Goal: Transaction & Acquisition: Purchase product/service

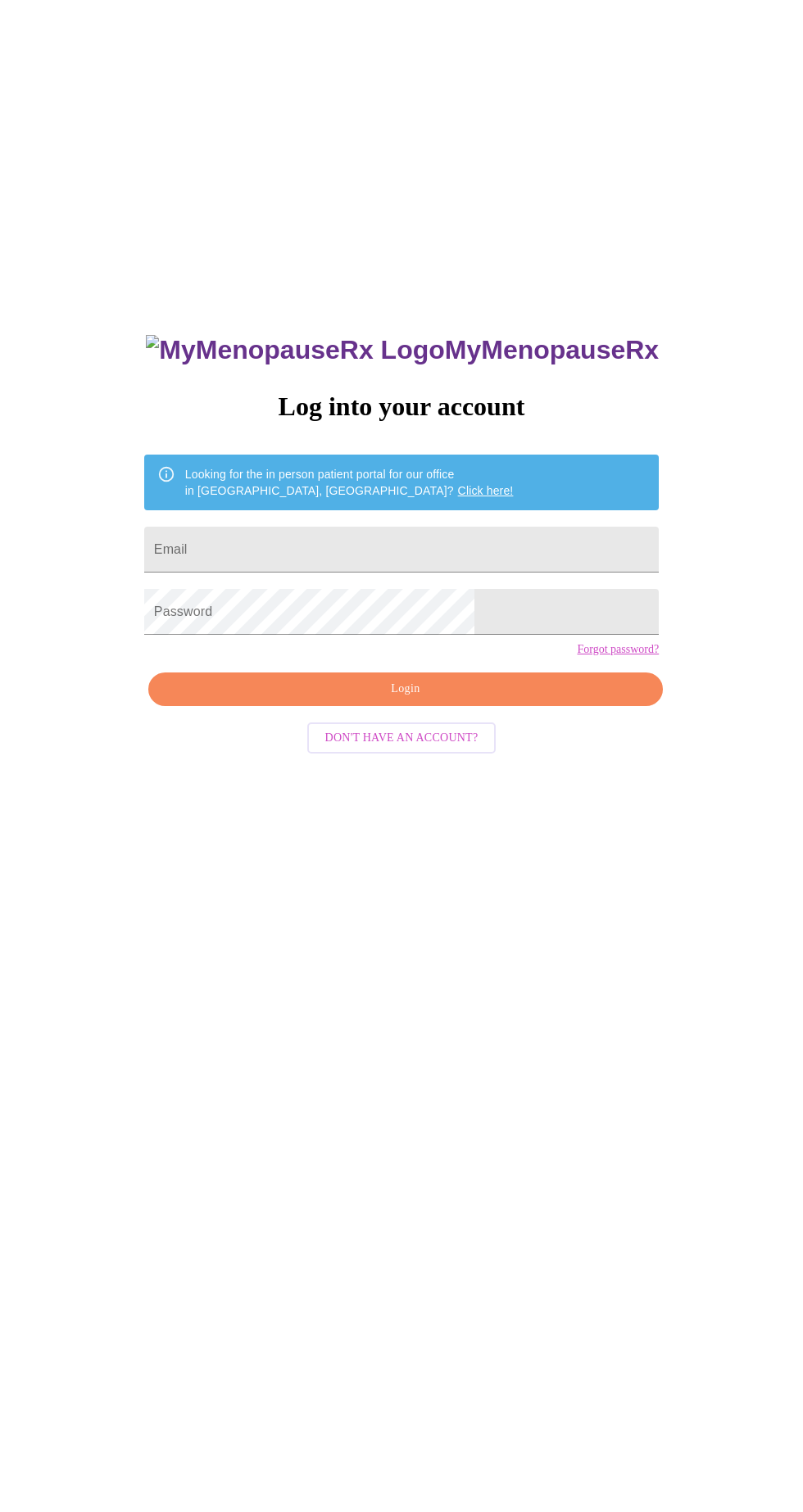
click at [518, 569] on input "Email" at bounding box center [401, 550] width 514 height 46
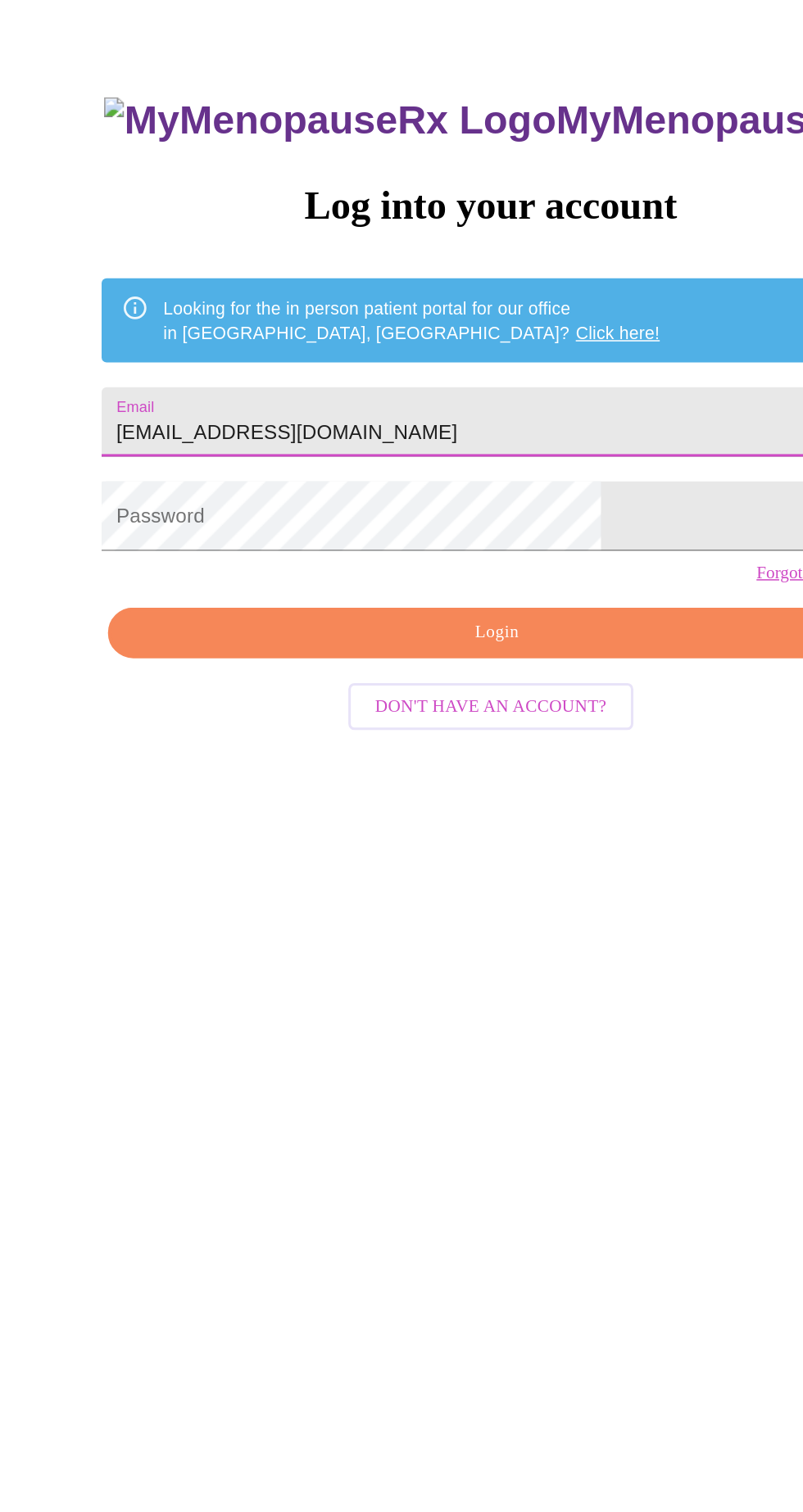
type input "kendraaydt@yahoo.com"
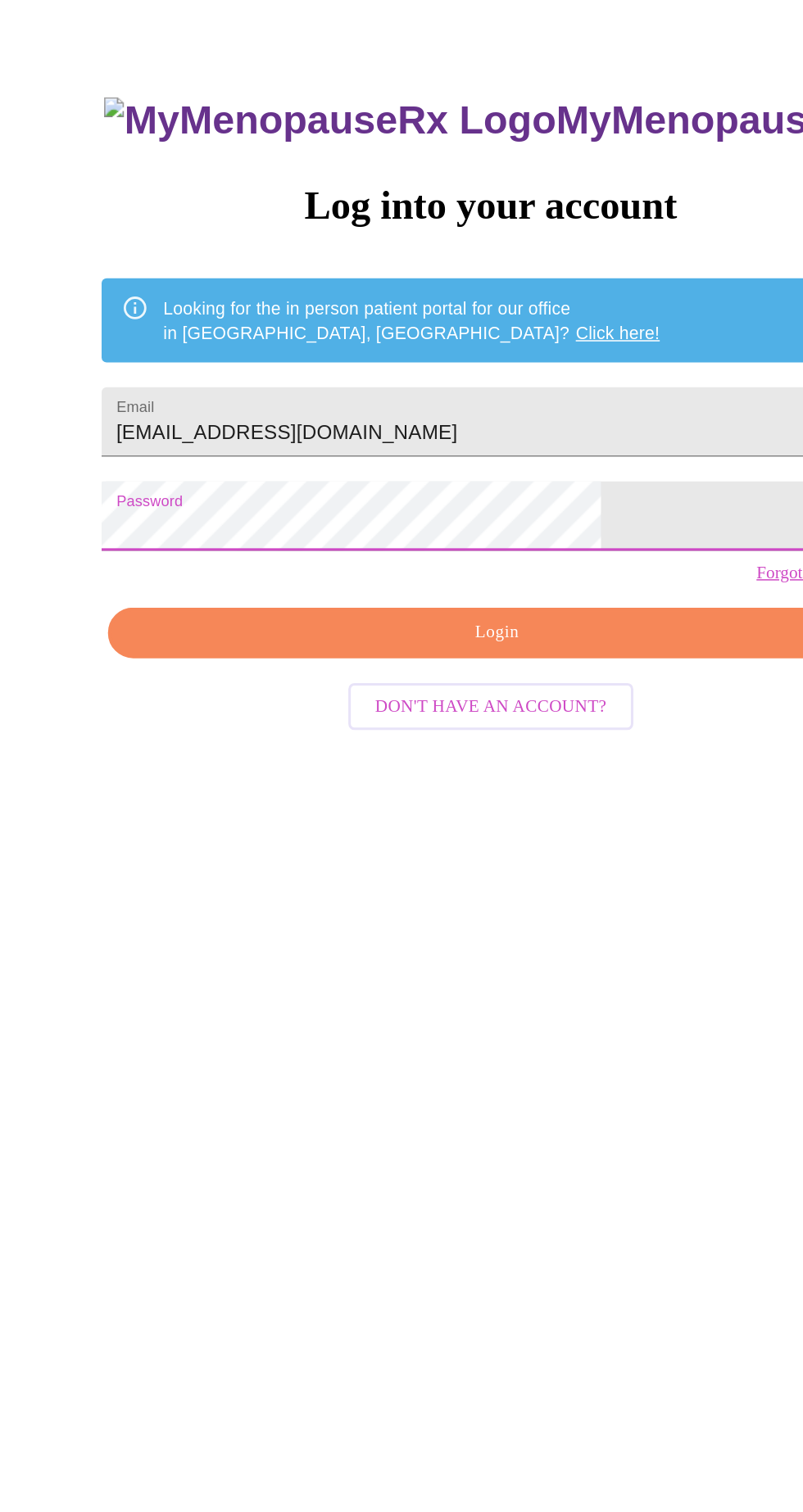
click at [474, 699] on span "Login" at bounding box center [405, 689] width 477 height 20
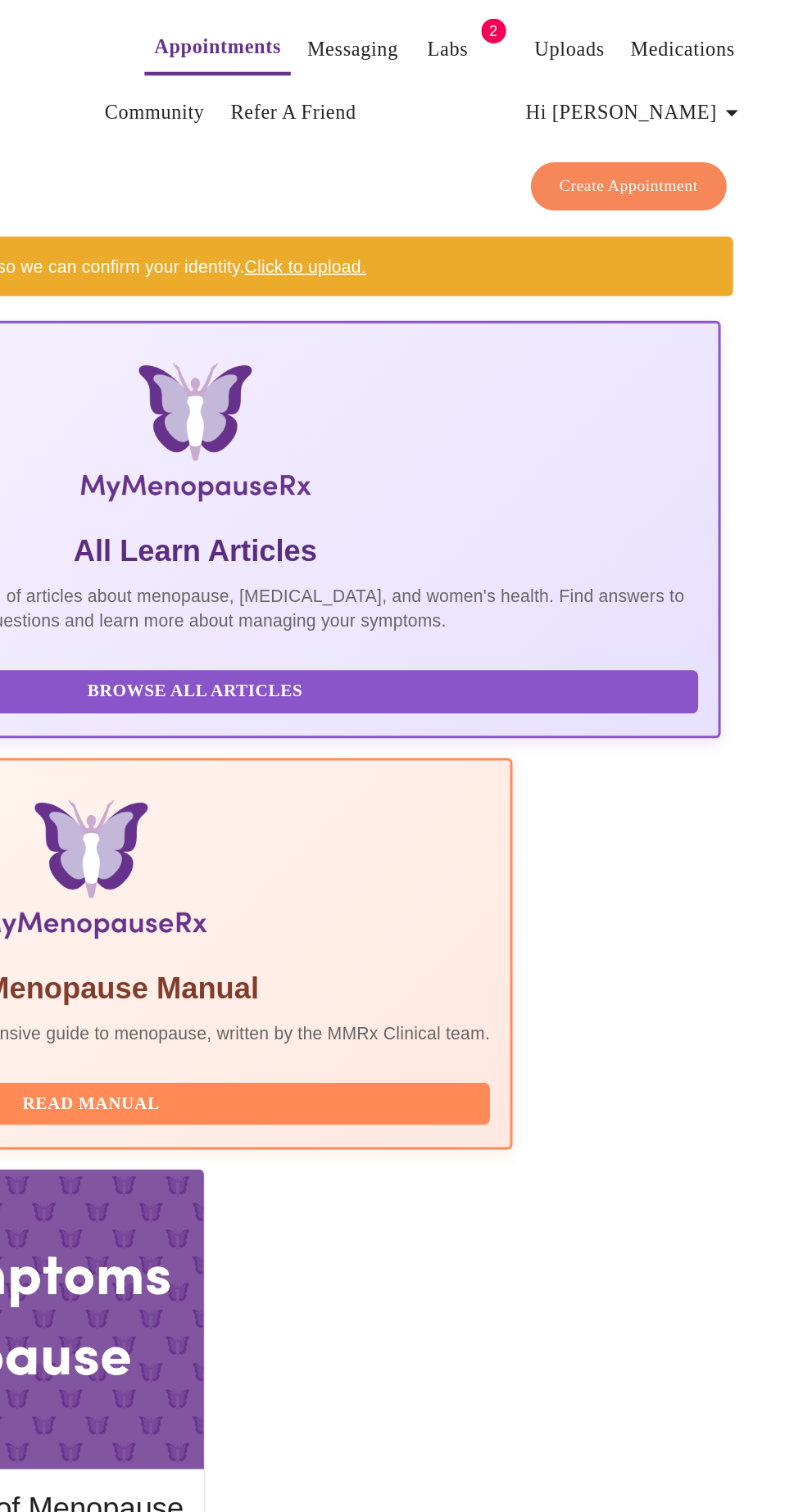
click at [555, 26] on link "Labs" at bounding box center [568, 32] width 27 height 23
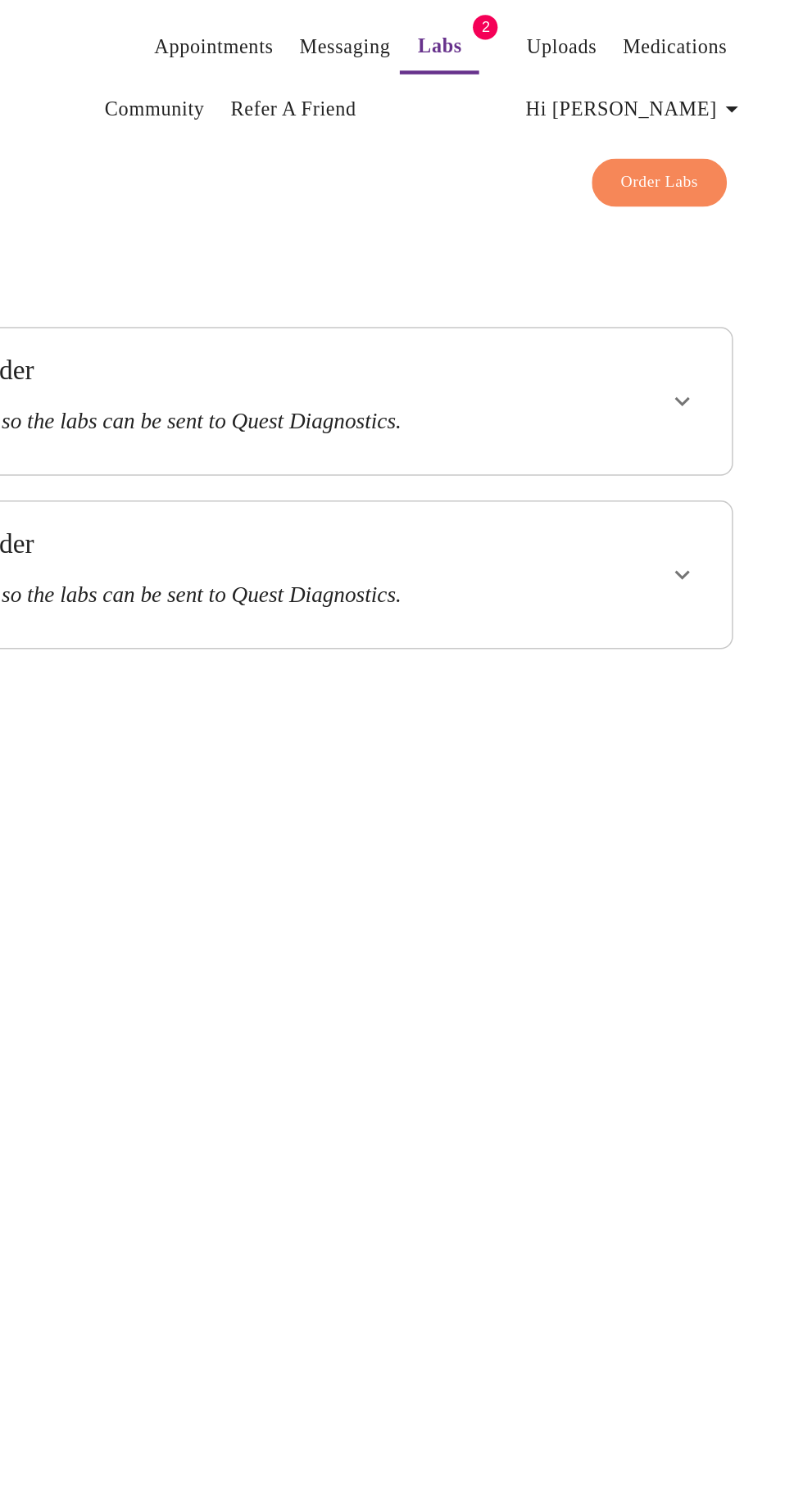
click at [710, 264] on div at bounding box center [692, 265] width 117 height 84
click at [573, 273] on h3 "Please pay for your order so the labs can be sent to Quest Diagnostics." at bounding box center [366, 279] width 496 height 17
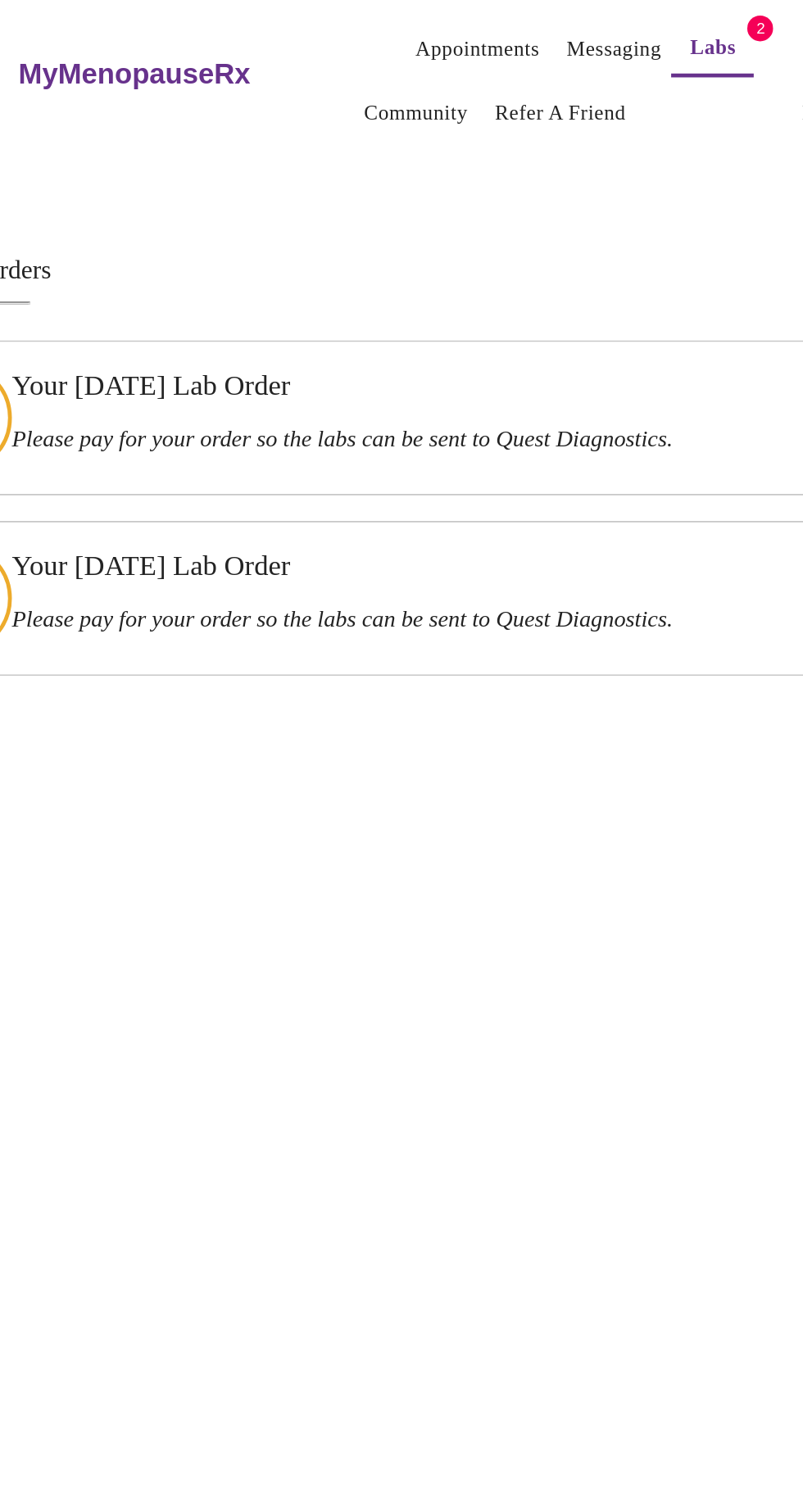
click at [383, 256] on h3 "Your Friday, February 14th Lab Order" at bounding box center [366, 244] width 496 height 21
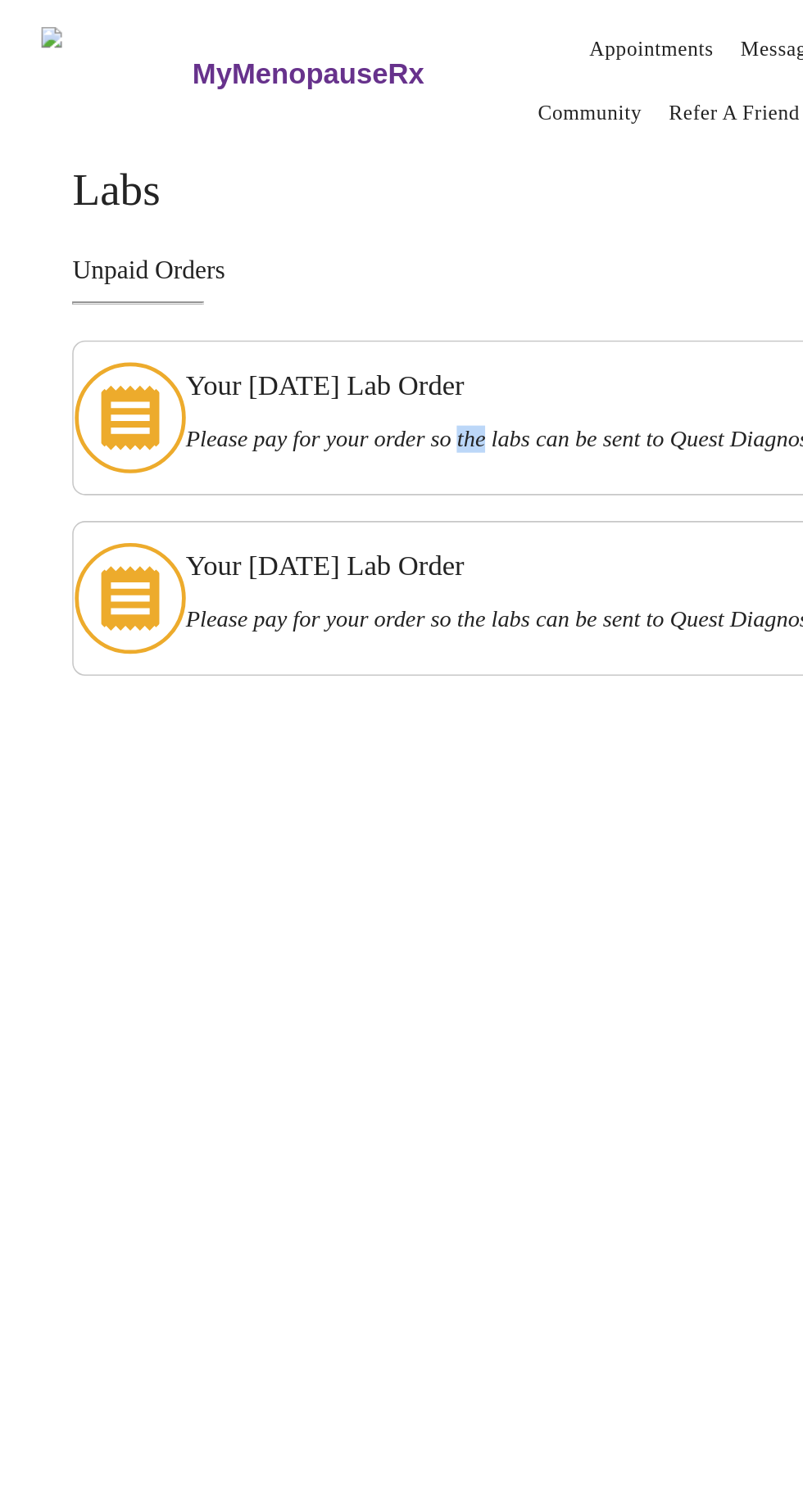
click at [80, 357] on icon at bounding box center [82, 379] width 70 height 70
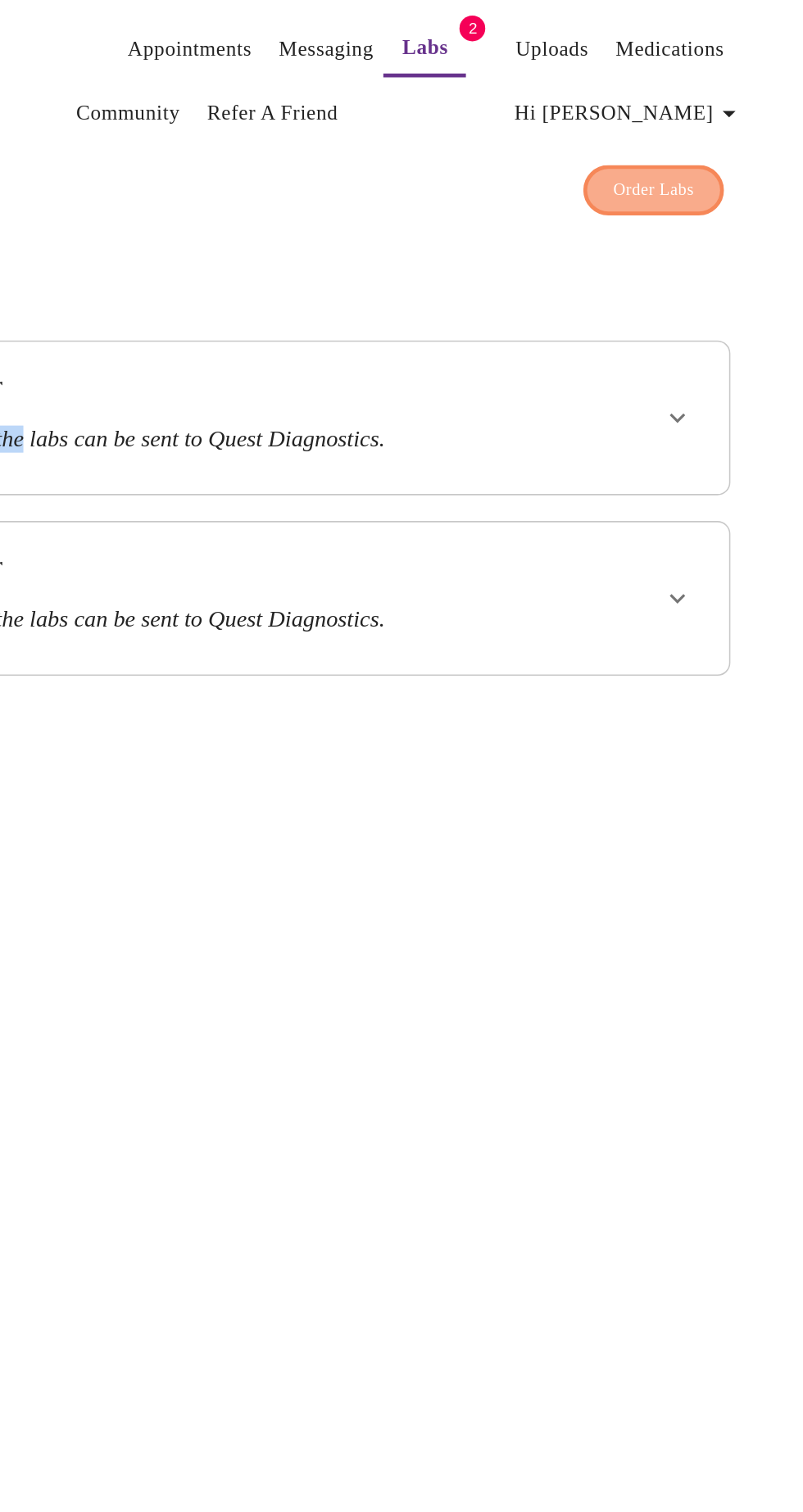
click at [708, 105] on button "Order Labs" at bounding box center [708, 121] width 90 height 32
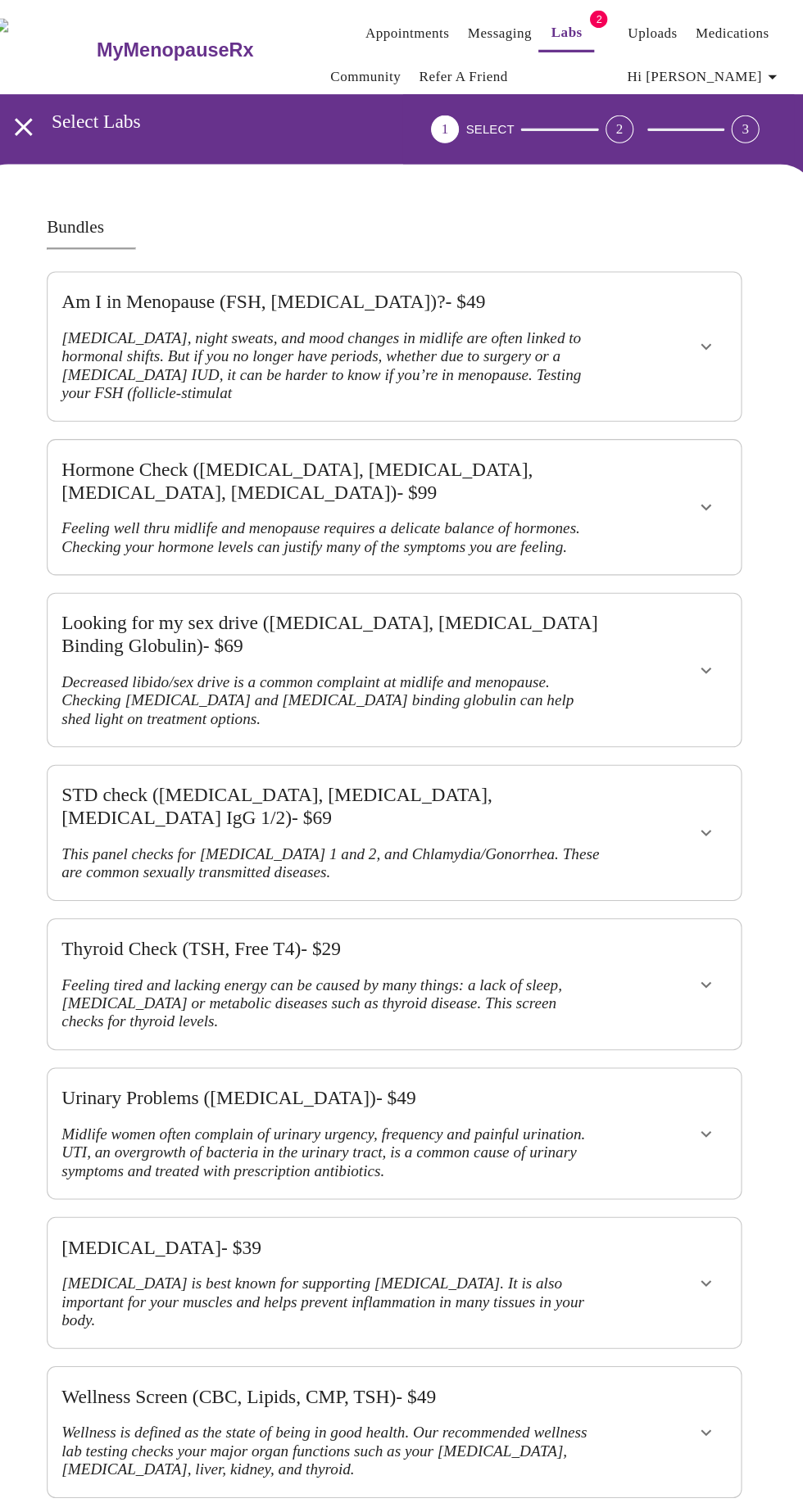
click at [700, 466] on icon "show more" at bounding box center [693, 475] width 19 height 19
